Goal: Information Seeking & Learning: Learn about a topic

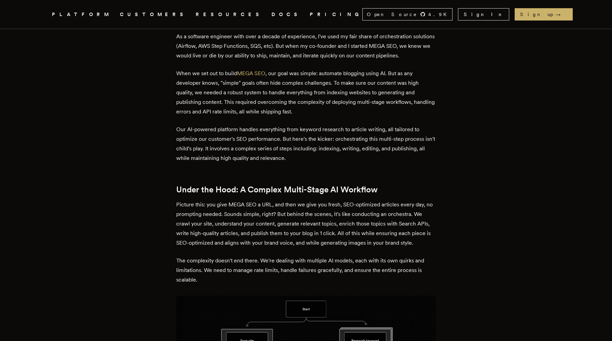
scroll to position [301, 0]
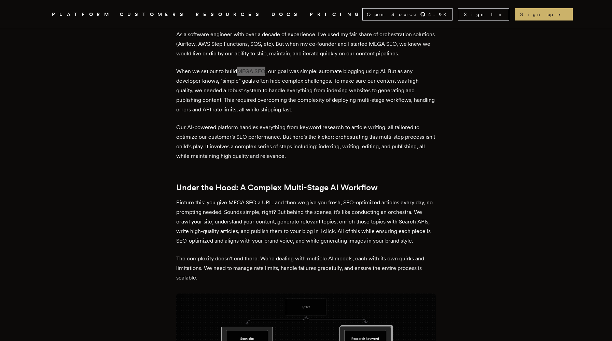
drag, startPoint x: 254, startPoint y: 72, endPoint x: 335, endPoint y: 1, distance: 107.2
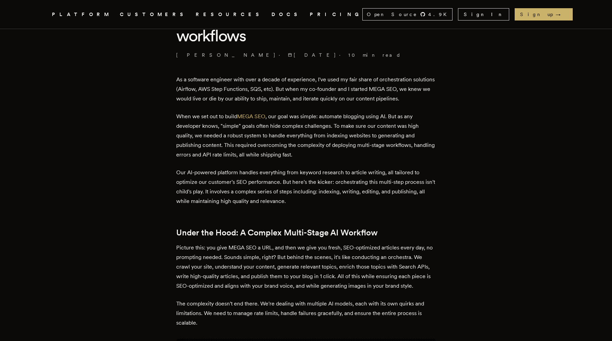
scroll to position [256, 0]
click at [362, 74] on p "As a software engineer with over a decade of experience, I've used my fair shar…" at bounding box center [306, 88] width 260 height 29
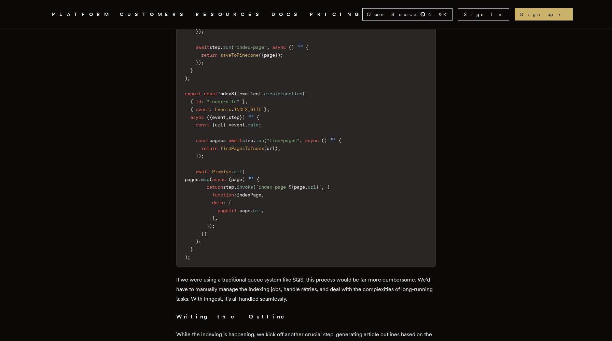
scroll to position [1271, 0]
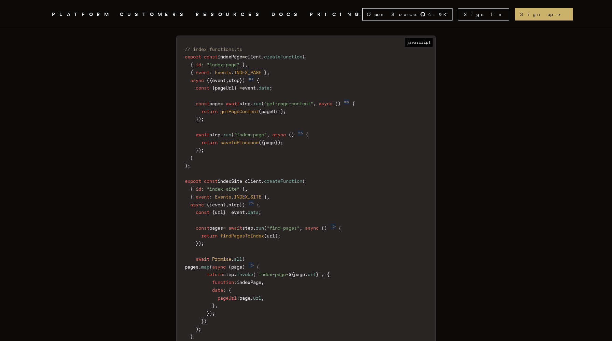
click at [353, 228] on code "// index_functions.ts export const indexPage = client . createFunction ( { id :…" at bounding box center [306, 197] width 259 height 314
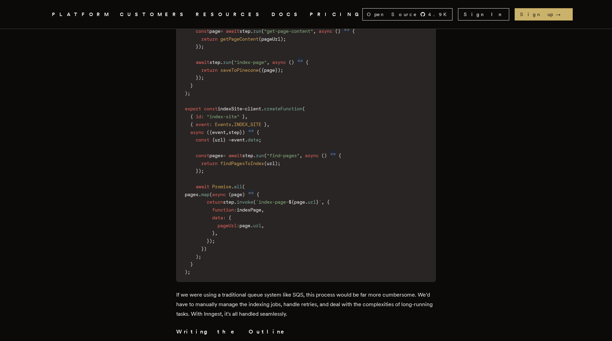
scroll to position [1319, 0]
click at [267, 191] on code "// index_functions.ts export const indexPage = client . createFunction ( { id :…" at bounding box center [306, 124] width 259 height 314
click at [288, 185] on code "// index_functions.ts export const indexPage = client . createFunction ( { id :…" at bounding box center [306, 124] width 259 height 314
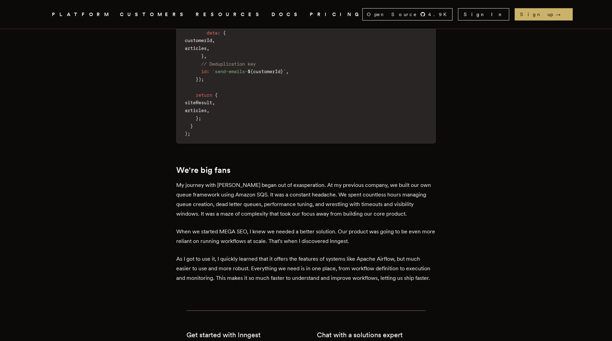
scroll to position [3348, 0]
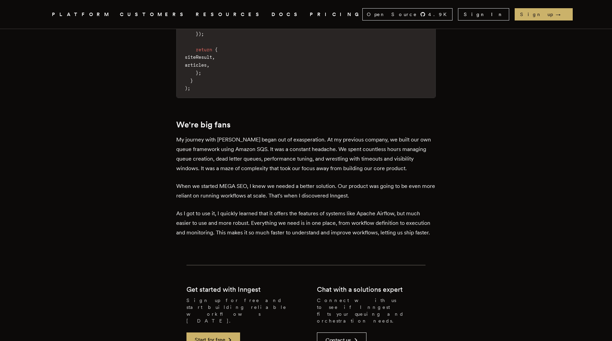
drag, startPoint x: 378, startPoint y: 171, endPoint x: 382, endPoint y: 173, distance: 4.3
click at [382, 173] on p "My journey with [PERSON_NAME] began out of exasperation. At my previous company…" at bounding box center [306, 154] width 260 height 38
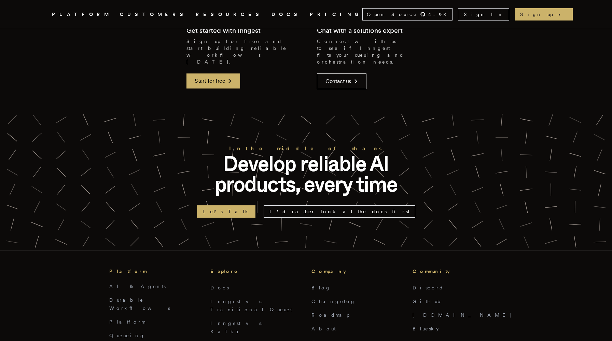
scroll to position [3607, 0]
click at [227, 83] on icon at bounding box center [230, 81] width 8 height 8
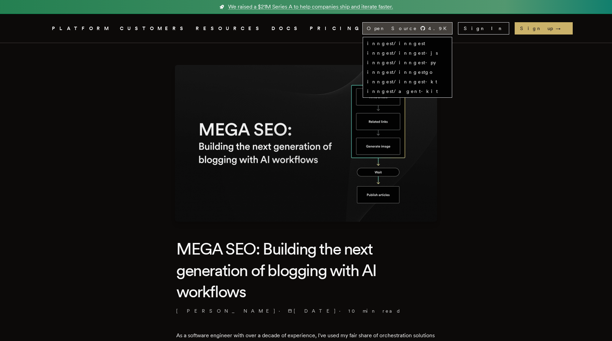
click at [434, 25] on div "Open Source 4.9 K" at bounding box center [407, 29] width 89 height 12
click at [436, 62] on link "inngest/inngest-py" at bounding box center [401, 62] width 69 height 5
click at [438, 92] on link "inngest/agent-kit" at bounding box center [402, 90] width 71 height 5
